Goal: Transaction & Acquisition: Purchase product/service

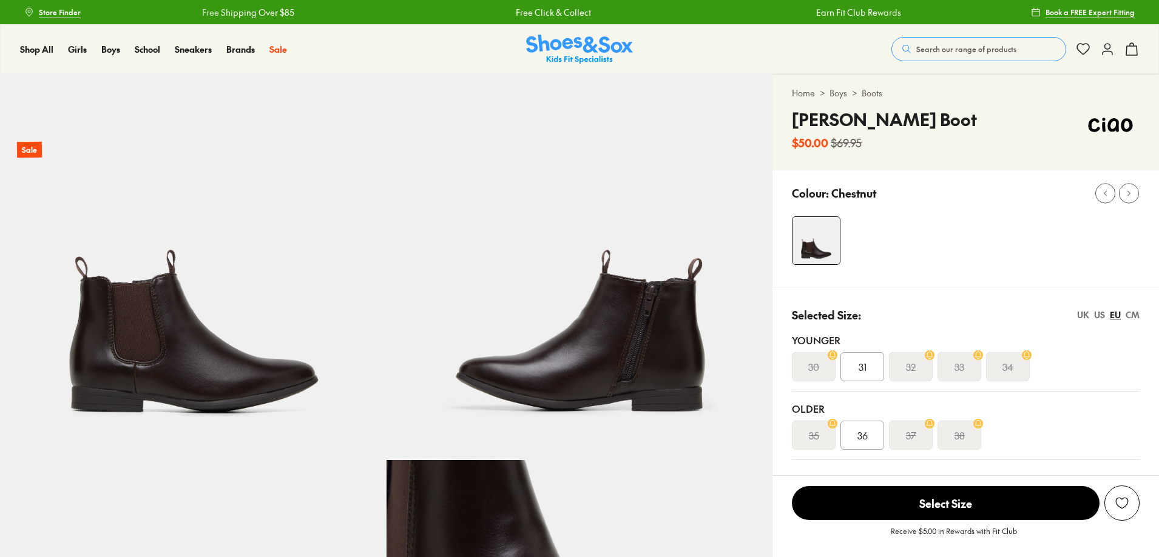
select select "*"
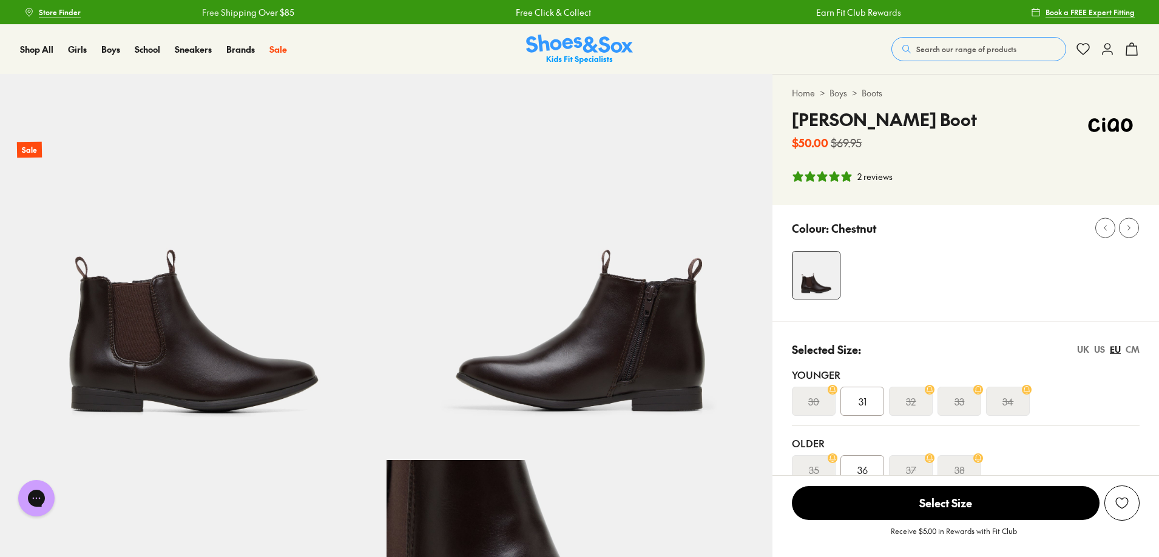
click at [916, 55] on span "Search our range of products" at bounding box center [966, 49] width 100 height 11
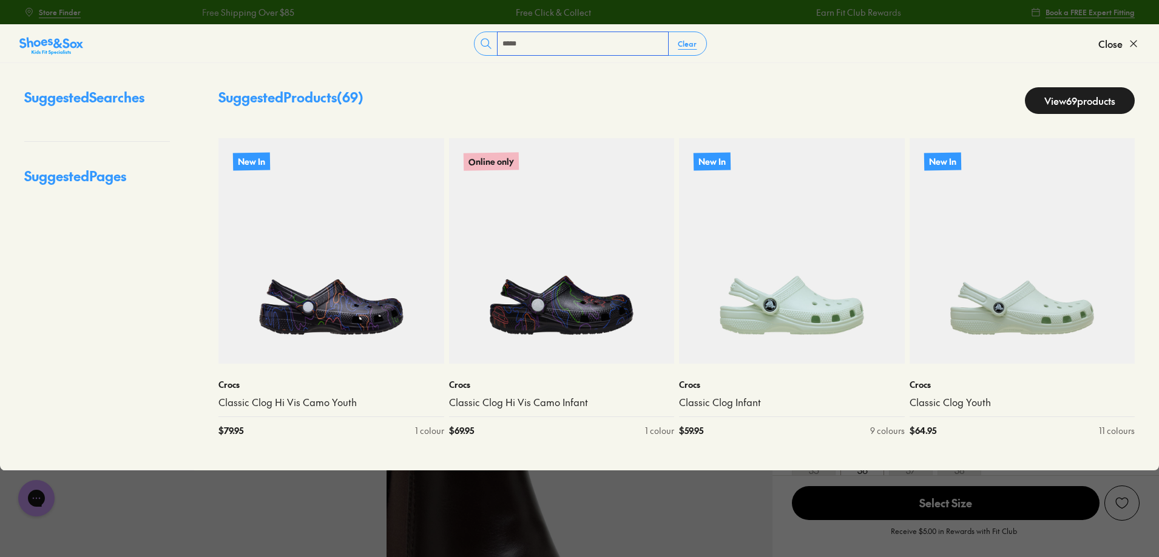
type input "*****"
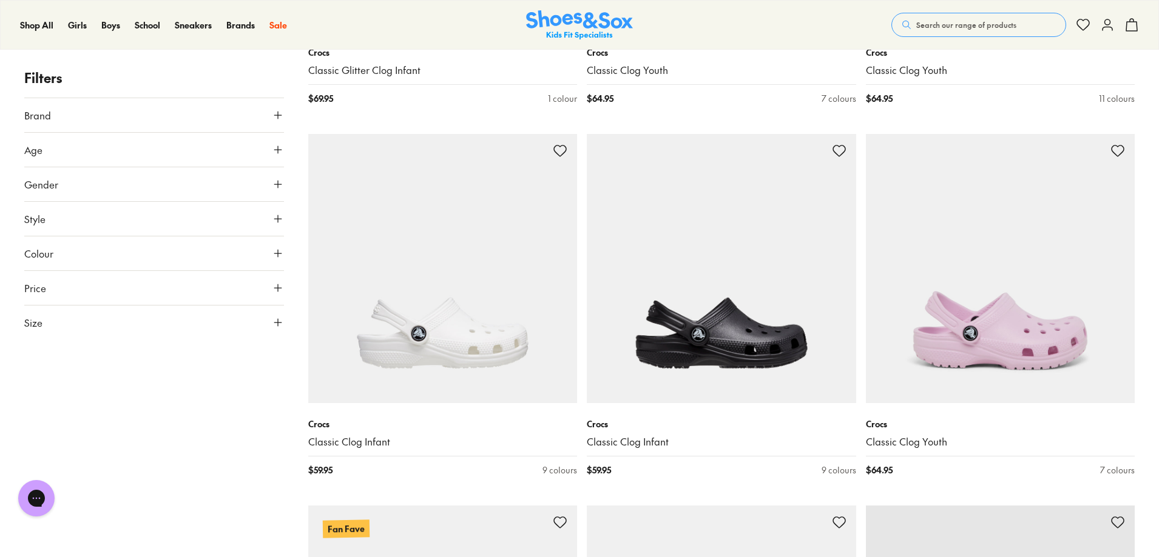
scroll to position [3700, 0]
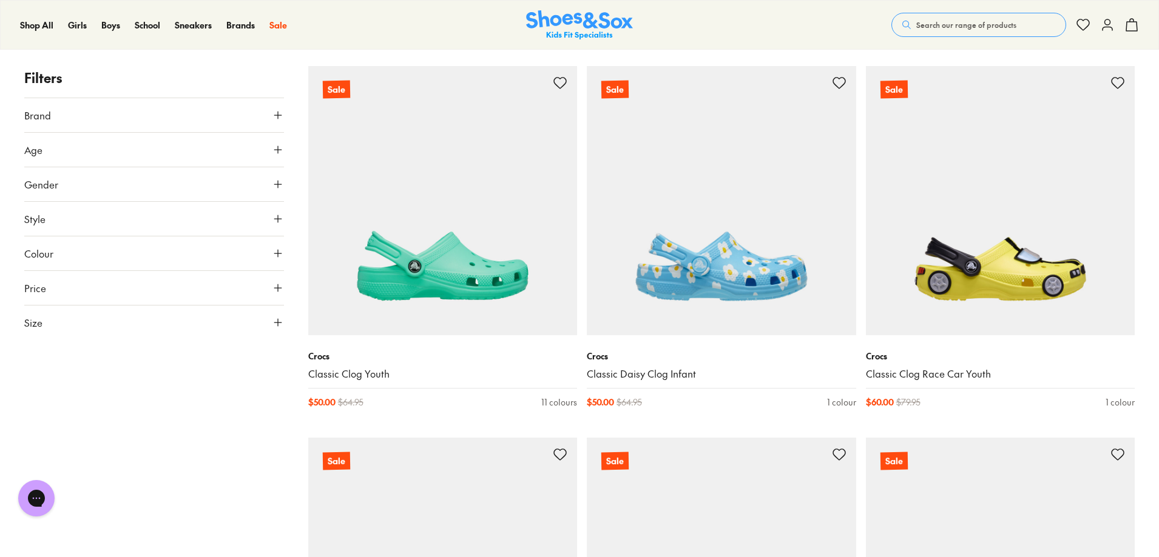
scroll to position [7522, 0]
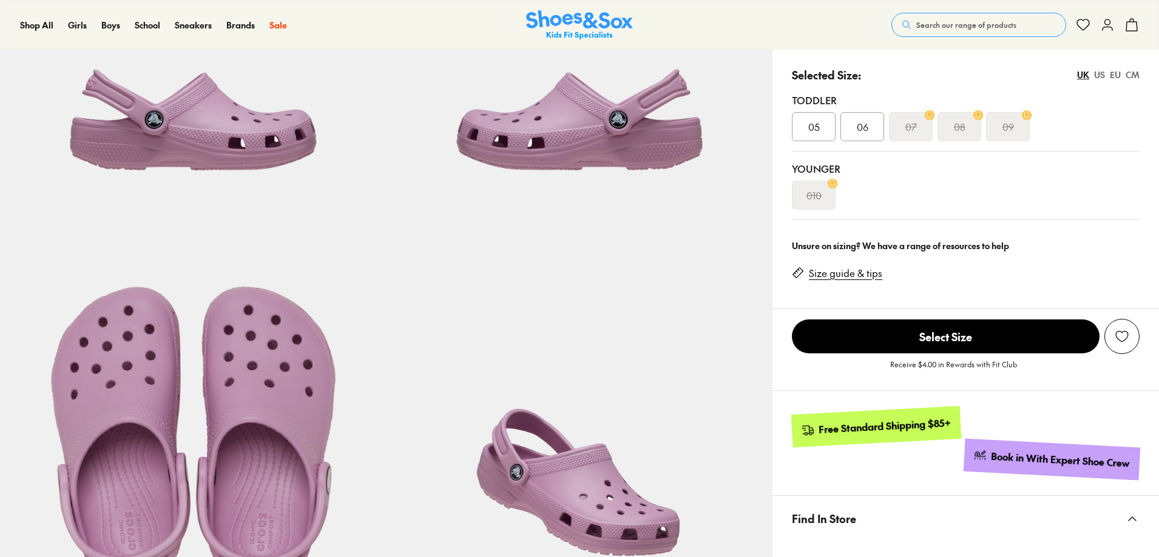
select select "*"
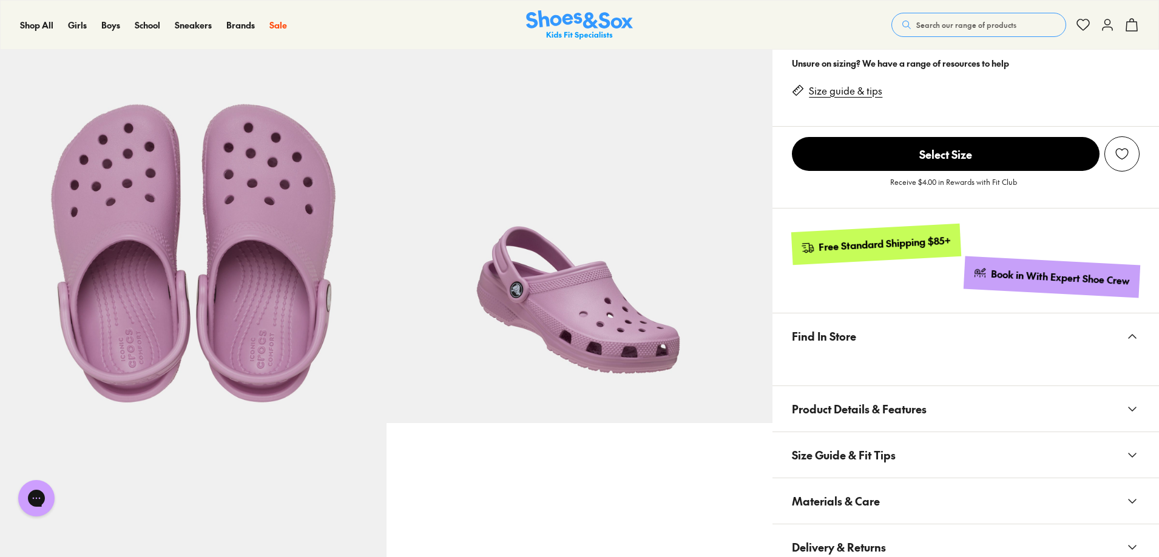
scroll to position [425, 0]
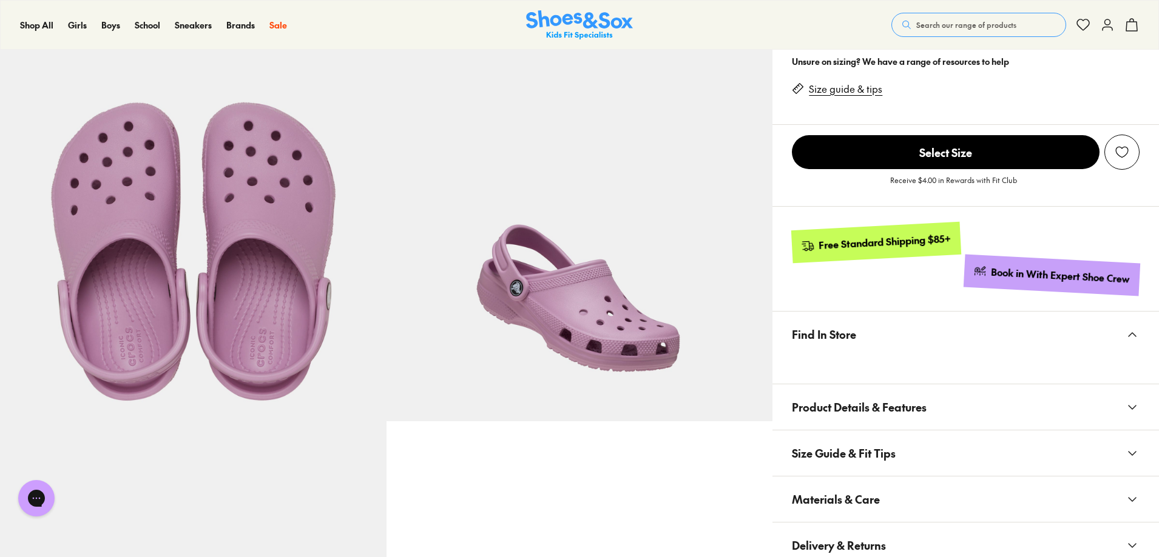
click at [147, 250] on img at bounding box center [193, 229] width 386 height 386
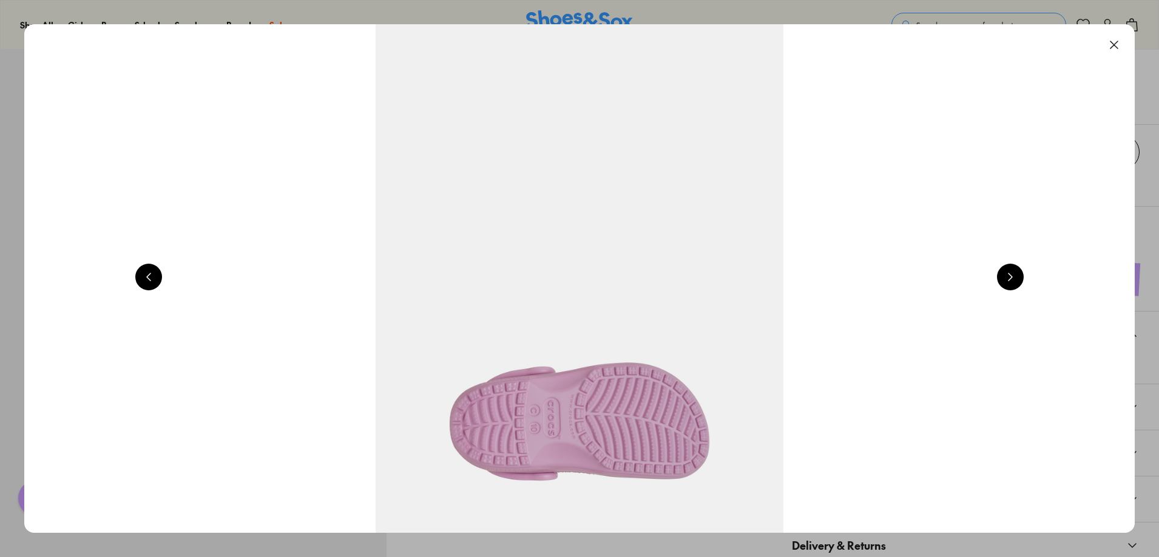
scroll to position [0, 3312]
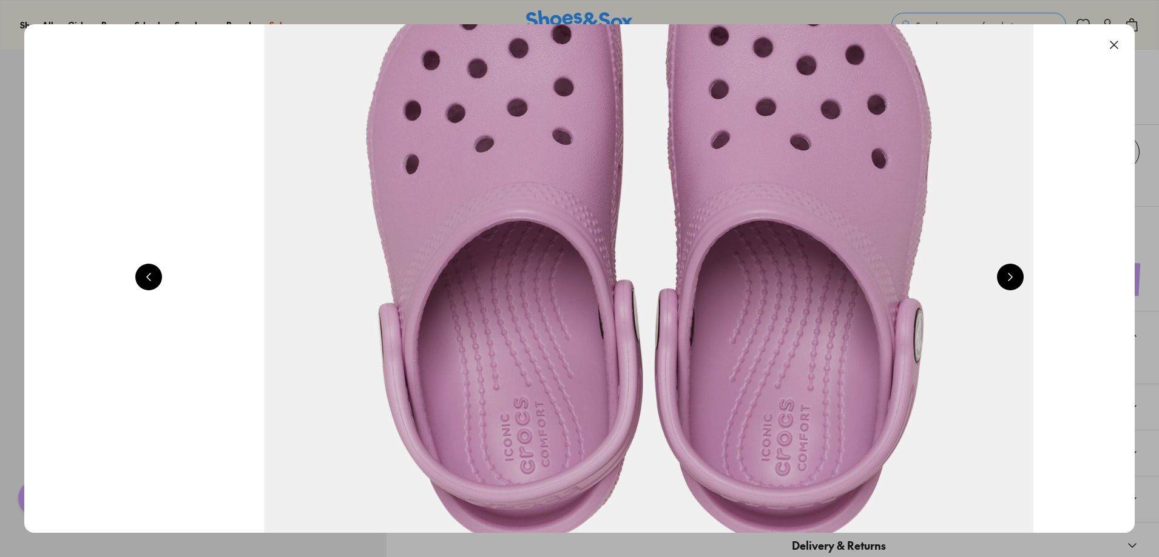
click at [591, 188] on img at bounding box center [648, 105] width 2093 height 960
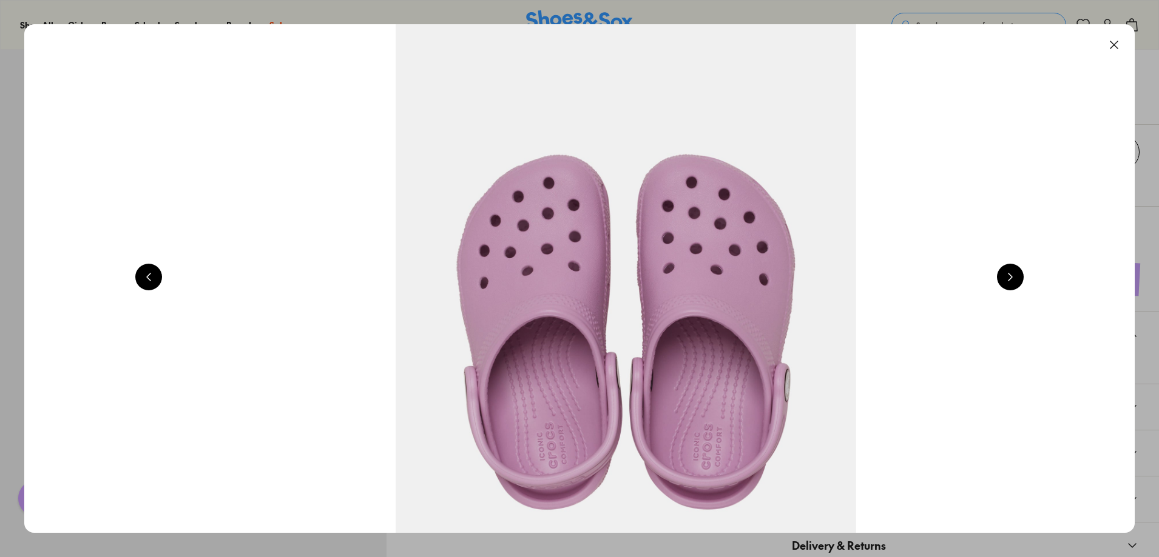
click at [1108, 53] on button at bounding box center [1113, 45] width 27 height 27
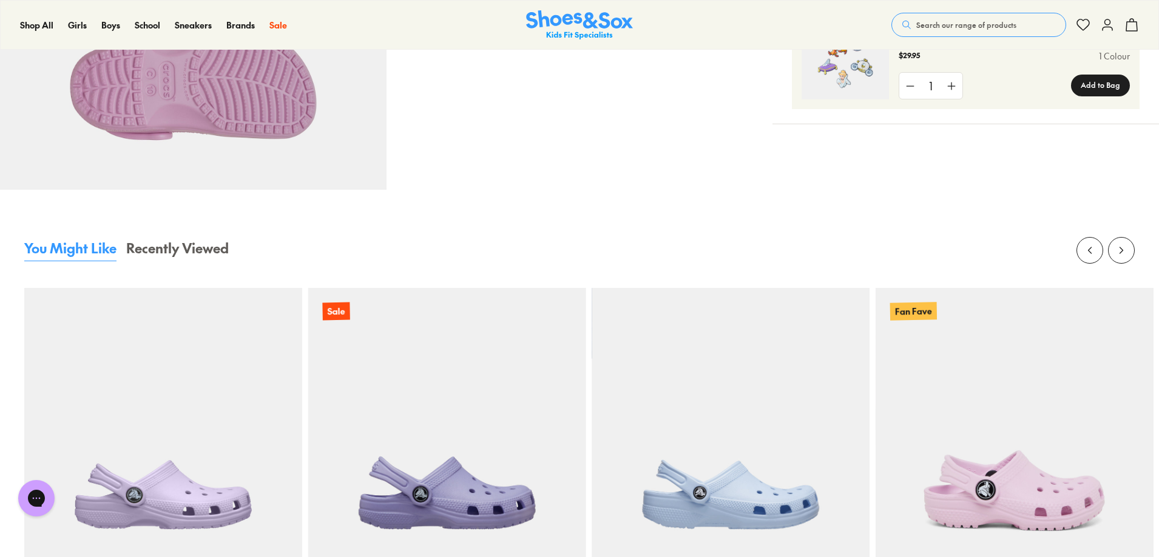
scroll to position [910, 0]
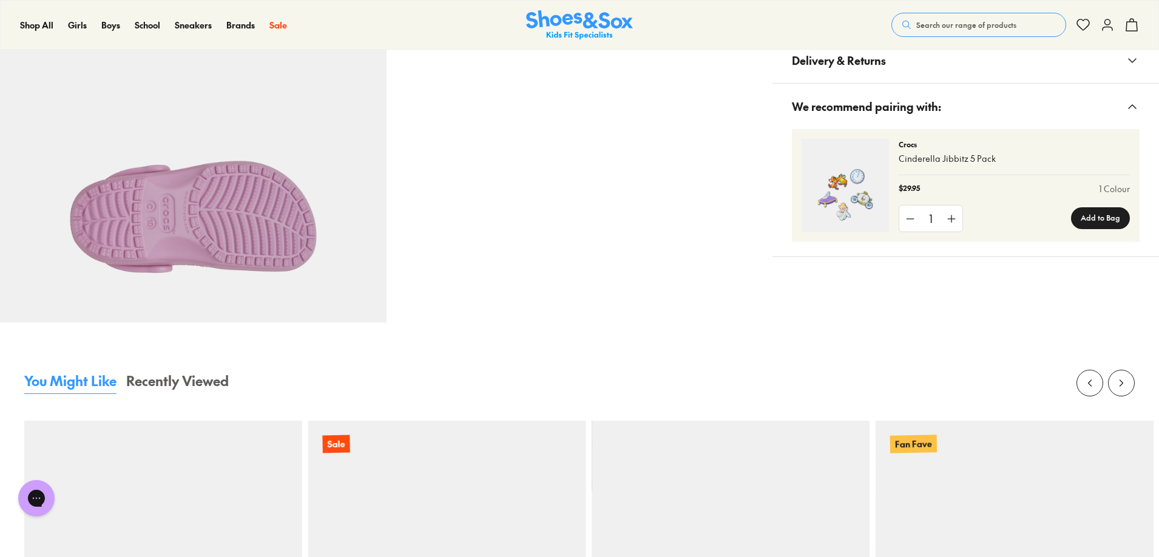
click at [1129, 22] on icon at bounding box center [1132, 14] width 15 height 15
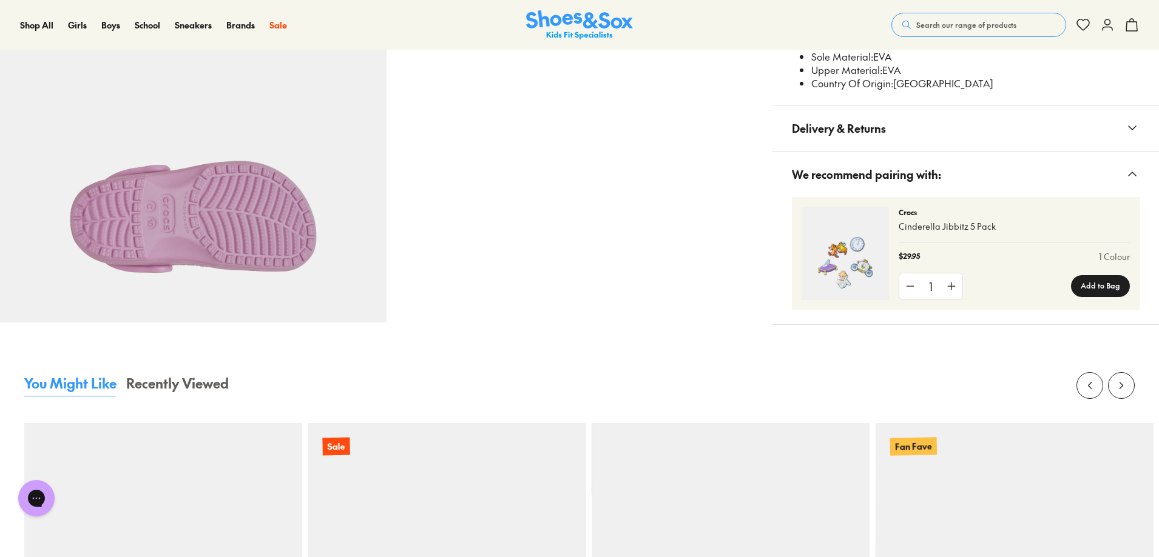
click at [998, 15] on button "Search our range of products" at bounding box center [978, 25] width 175 height 24
click at [972, 28] on form "Clear" at bounding box center [590, 20] width 1015 height 24
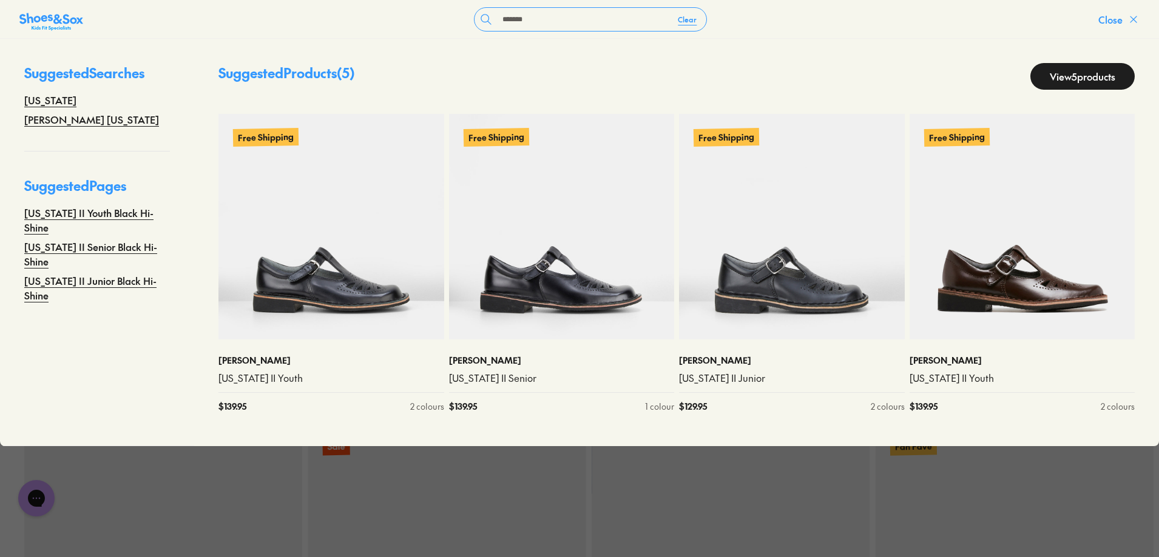
click at [1127, 16] on icon at bounding box center [1133, 19] width 12 height 12
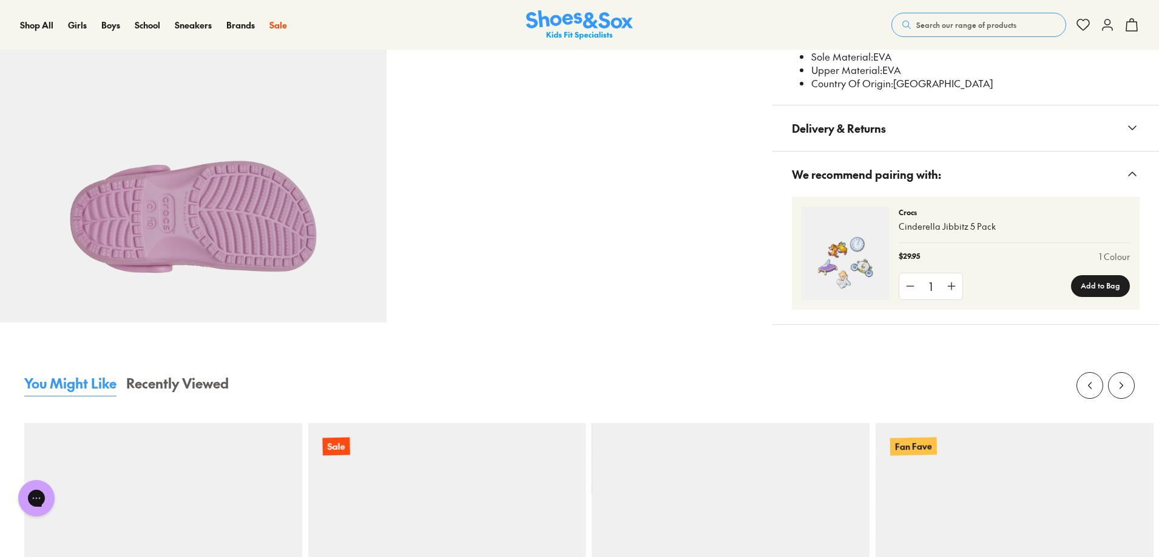
click at [916, 21] on span "Search our range of products" at bounding box center [966, 24] width 100 height 11
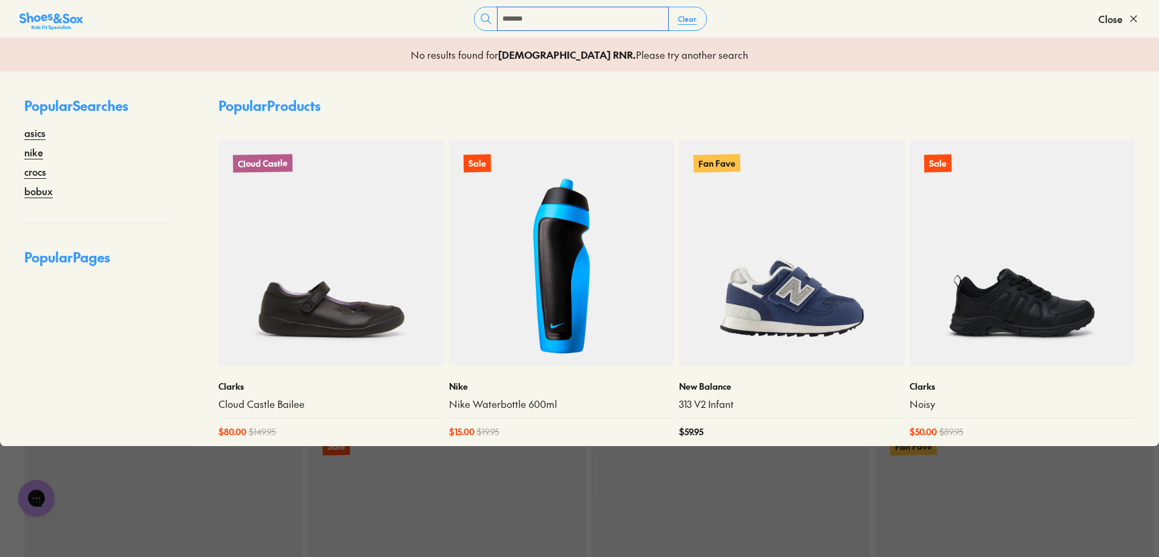
type input "******"
drag, startPoint x: 539, startPoint y: 20, endPoint x: 331, endPoint y: 10, distance: 208.3
click at [332, 10] on form "****** Clear" at bounding box center [590, 19] width 1015 height 24
